Goal: Check status

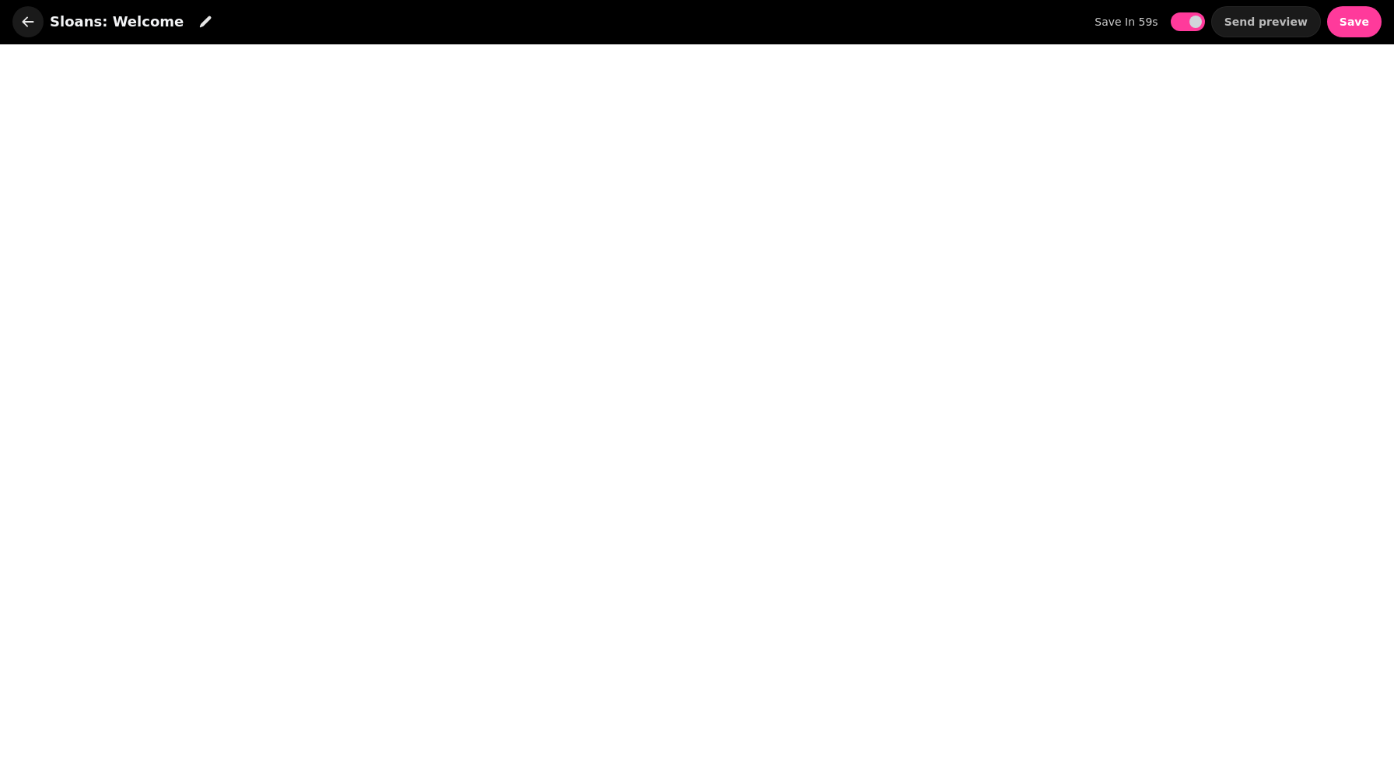
click at [29, 24] on icon "button" at bounding box center [28, 22] width 16 height 16
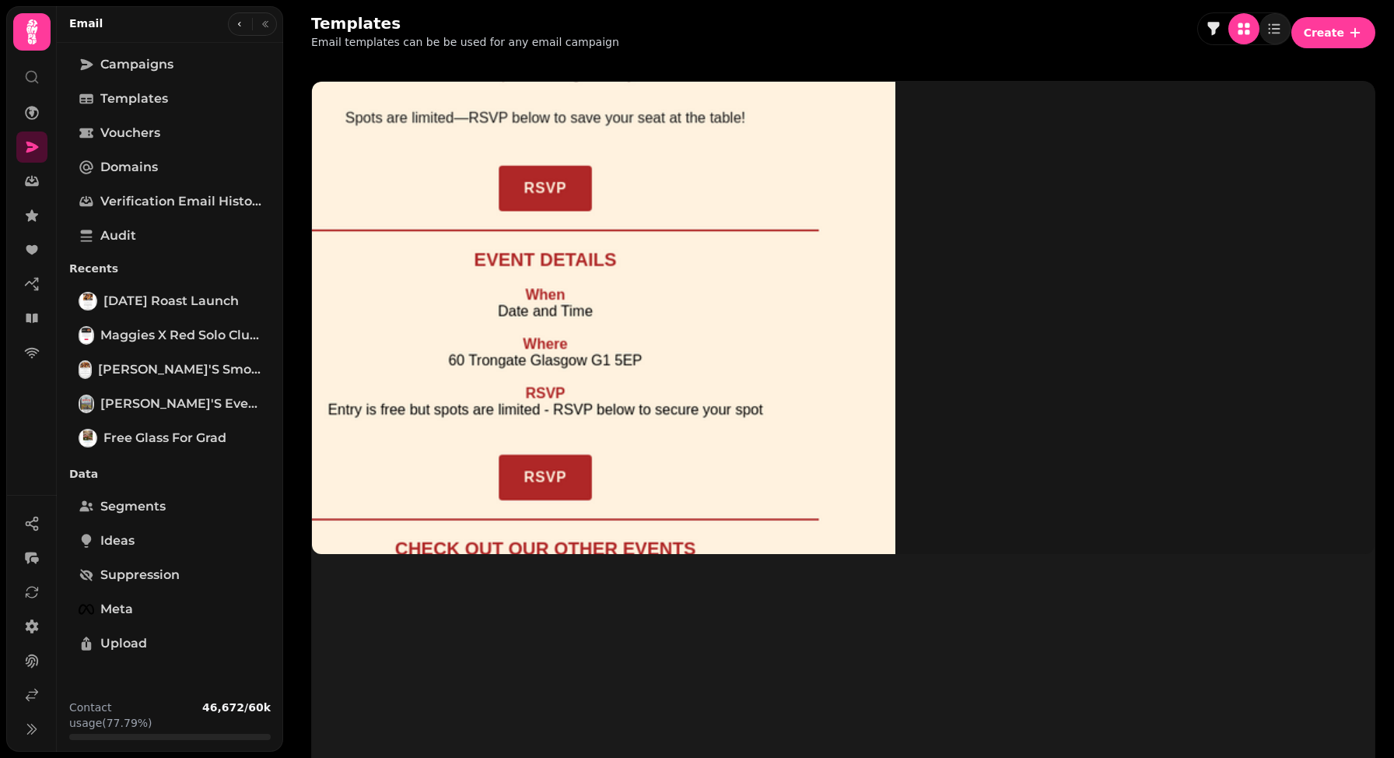
click at [382, 195] on img at bounding box center [545, 315] width 700 height 700
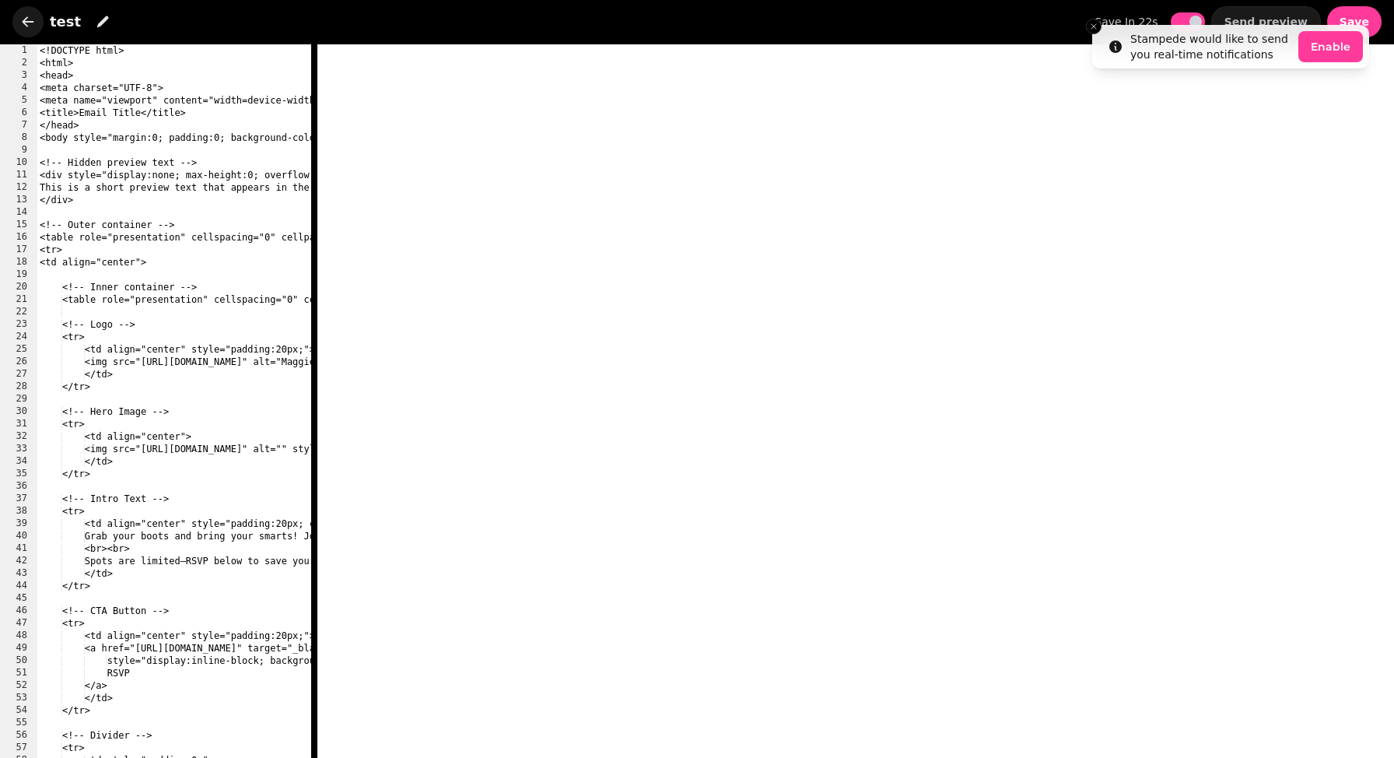
click at [27, 23] on icon "button" at bounding box center [28, 22] width 16 height 16
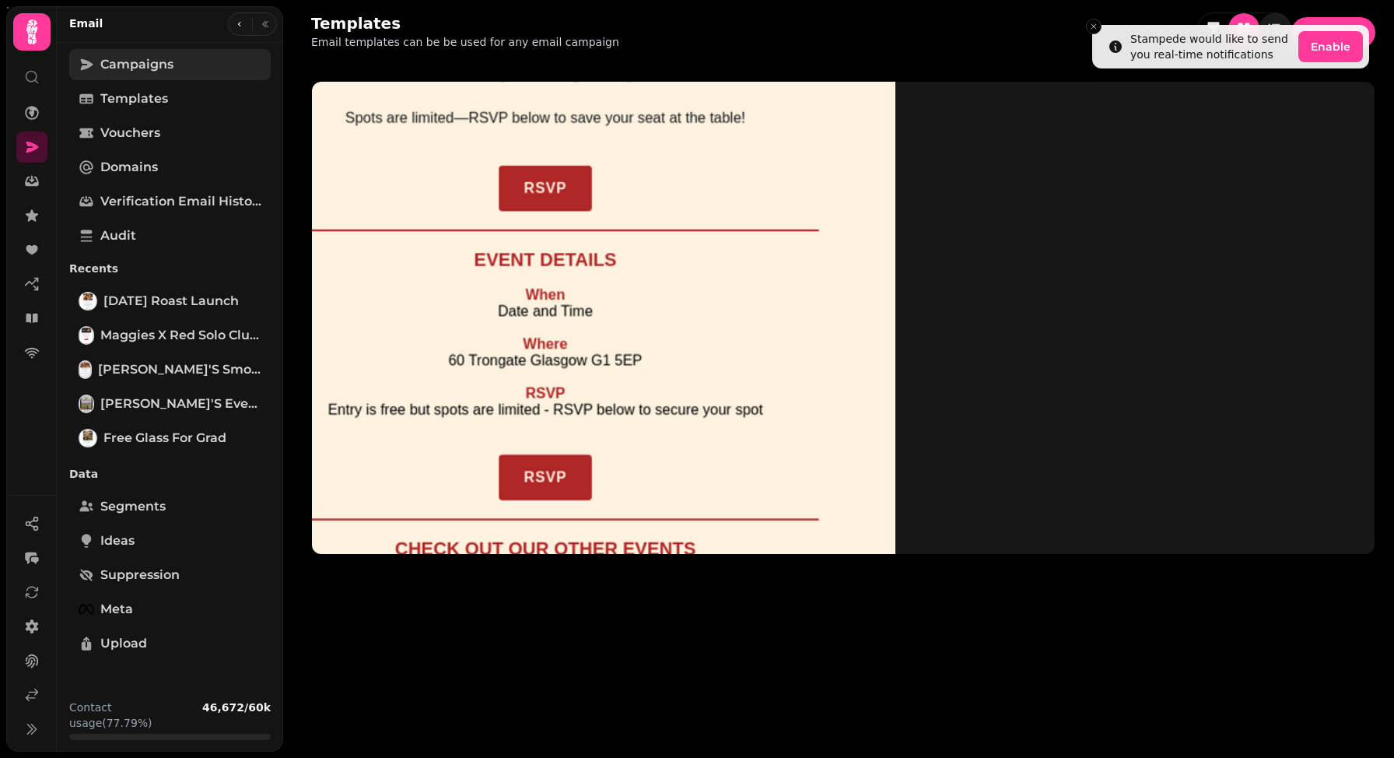
click at [142, 78] on link "Campaigns" at bounding box center [169, 64] width 201 height 31
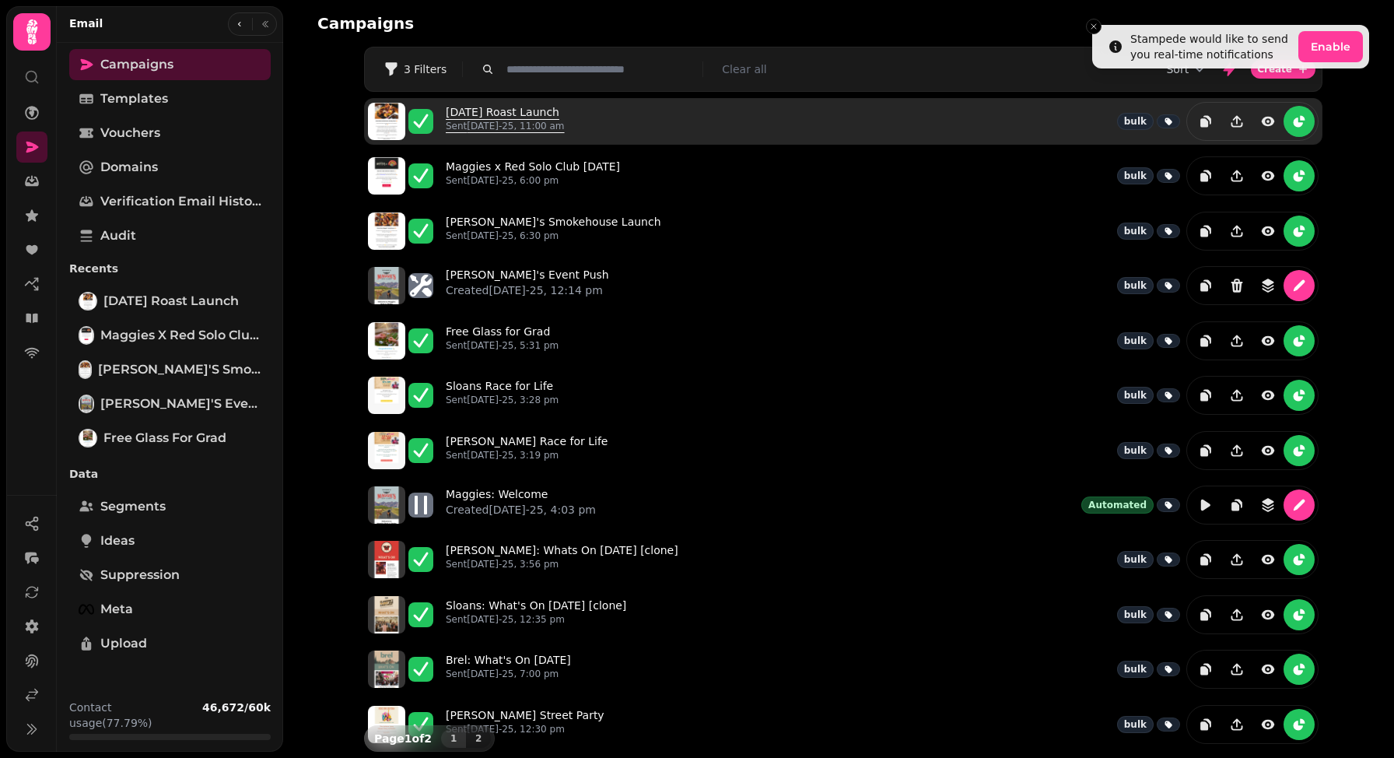
click at [562, 122] on p "Sent 8th Aug-25, 11:00 am" at bounding box center [505, 126] width 119 height 12
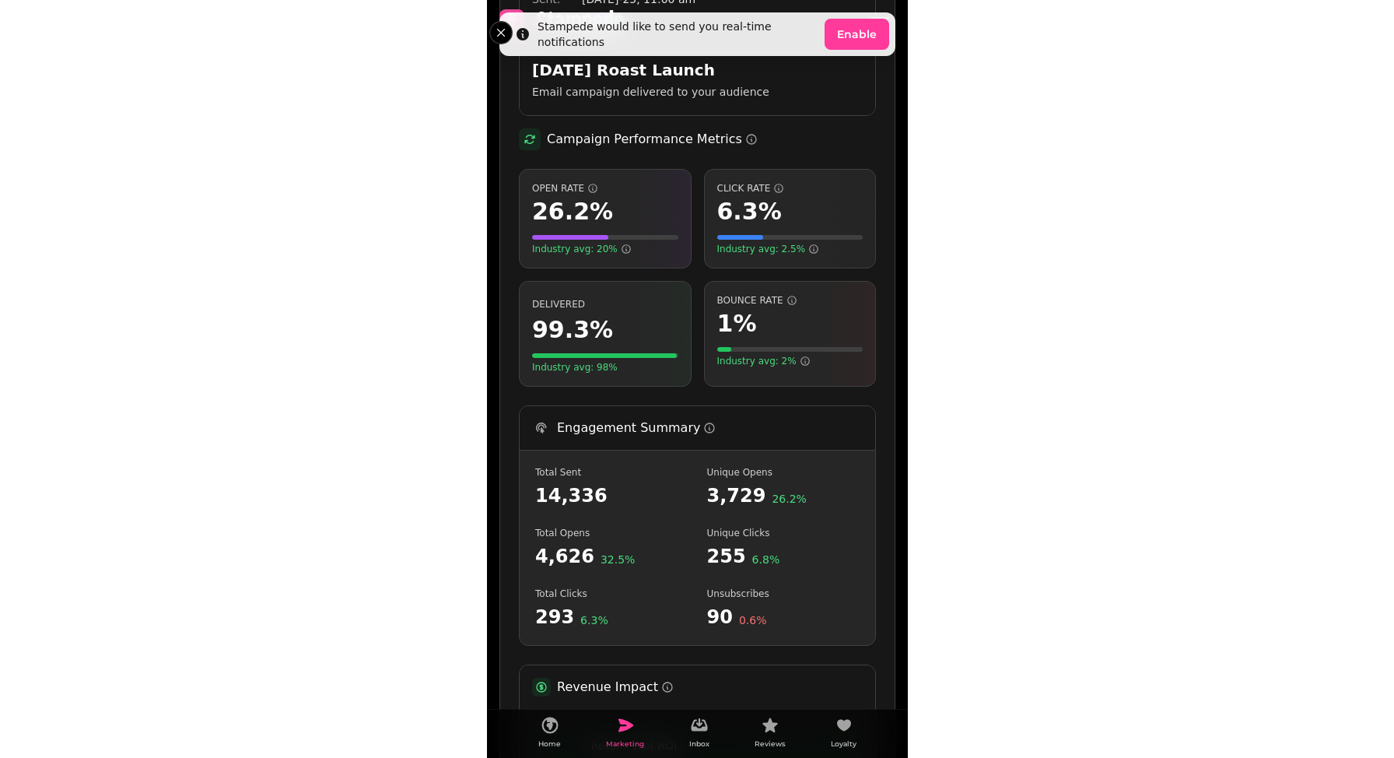
scroll to position [1092, 0]
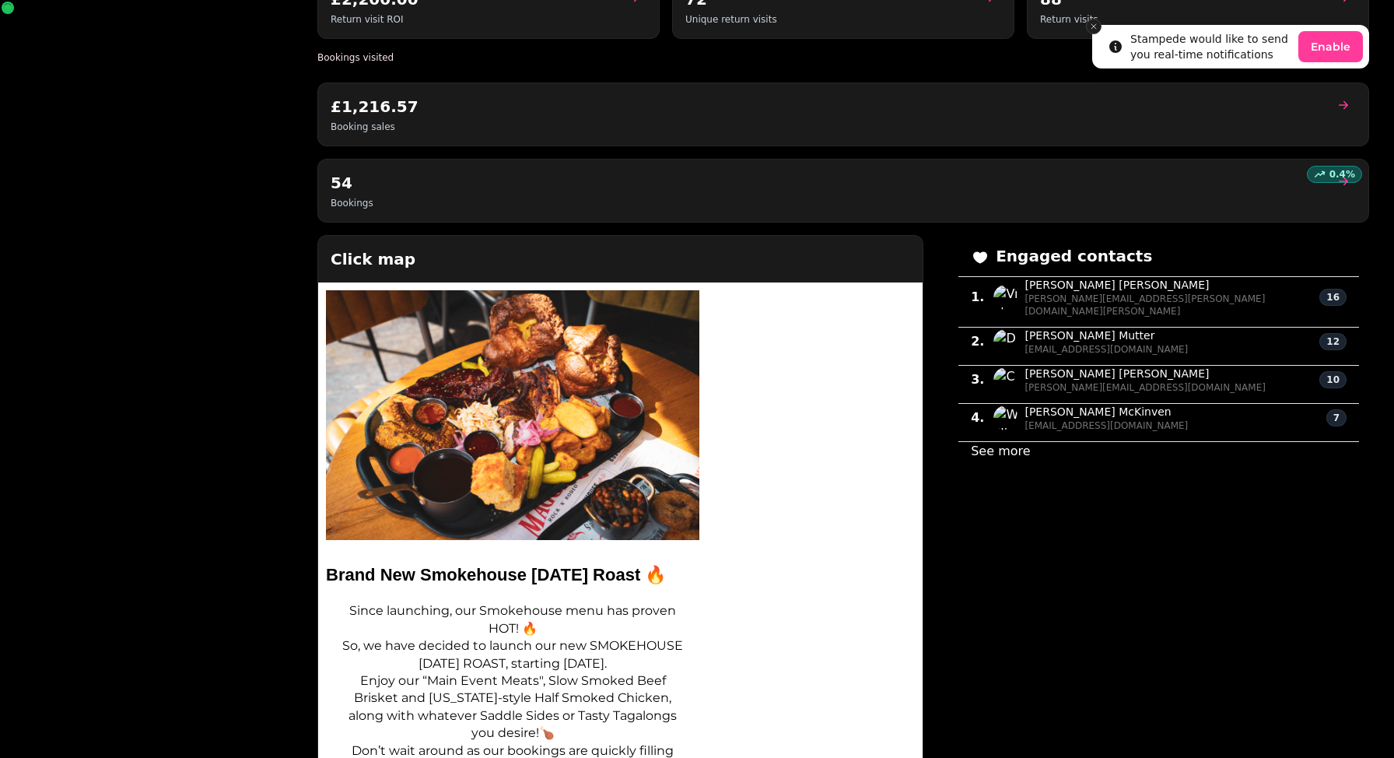
click at [1098, 30] on button "Close toast" at bounding box center [1094, 27] width 16 height 16
